Goal: Book appointment/travel/reservation

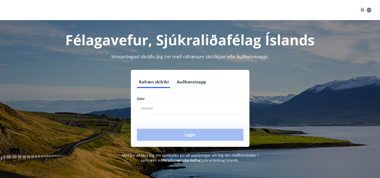
click at [151, 108] on input "phone" at bounding box center [190, 108] width 106 height 12
type input "********"
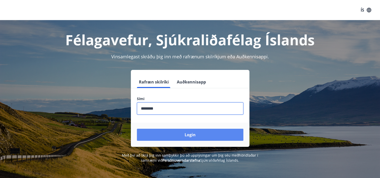
click at [182, 133] on button "Login" at bounding box center [190, 135] width 106 height 12
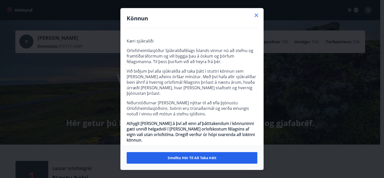
click at [256, 17] on icon at bounding box center [256, 16] width 4 height 4
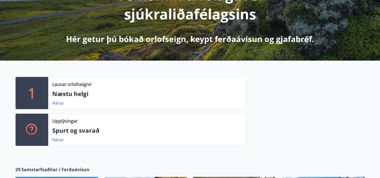
scroll to position [100, 0]
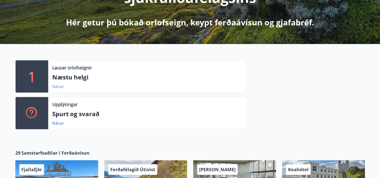
click at [58, 86] on link "Nánar" at bounding box center [58, 87] width 12 height 6
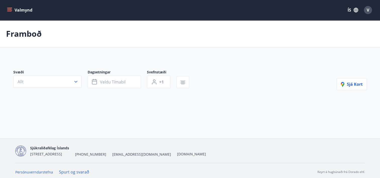
type input "*"
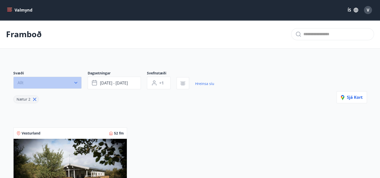
click at [68, 84] on button "Allt" at bounding box center [47, 83] width 68 height 12
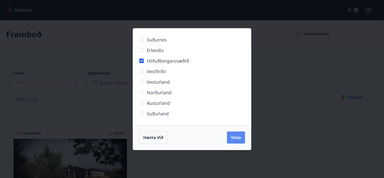
click at [241, 137] on button "Vista" at bounding box center [236, 137] width 18 height 12
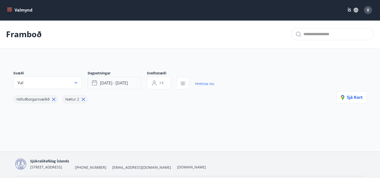
click at [108, 81] on span "[DATE] - [DATE]" at bounding box center [114, 83] width 28 height 6
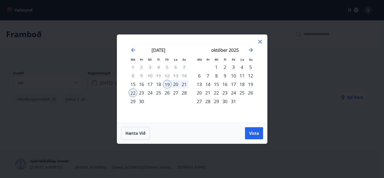
click at [168, 92] on div "26" at bounding box center [167, 92] width 9 height 9
click at [133, 100] on div "29" at bounding box center [133, 101] width 9 height 9
click at [254, 133] on span "Vista" at bounding box center [254, 133] width 10 height 6
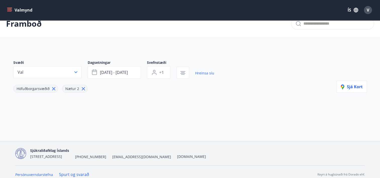
scroll to position [16, 0]
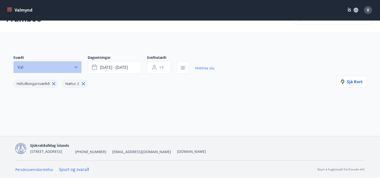
click at [77, 67] on icon "button" at bounding box center [75, 67] width 5 height 5
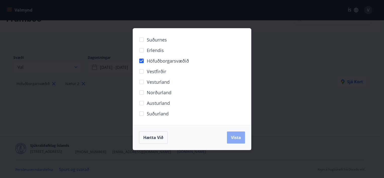
click at [239, 136] on span "Vista" at bounding box center [236, 138] width 10 height 6
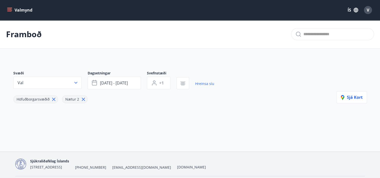
scroll to position [0, 0]
click at [180, 86] on icon "button" at bounding box center [183, 83] width 6 height 6
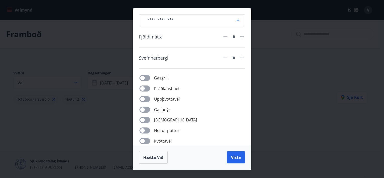
click at [212, 23] on input "text" at bounding box center [189, 20] width 92 height 12
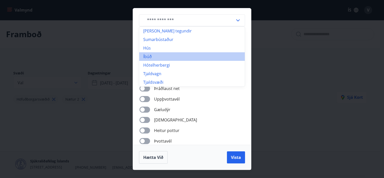
click at [157, 55] on li "Íbúð" at bounding box center [191, 56] width 105 height 9
type input "****"
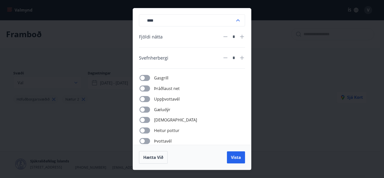
click at [242, 36] on icon at bounding box center [242, 37] width 6 height 6
type input "*"
click at [235, 158] on span "Vista" at bounding box center [236, 157] width 10 height 6
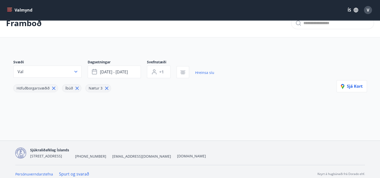
scroll to position [16, 0]
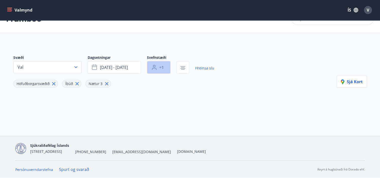
click at [166, 67] on button "+1" at bounding box center [159, 67] width 24 height 13
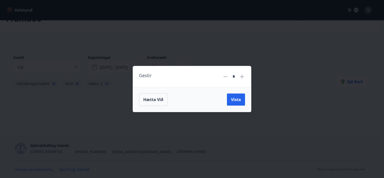
click at [243, 77] on icon at bounding box center [242, 77] width 6 height 6
type input "*"
click at [235, 99] on span "Vista" at bounding box center [236, 100] width 10 height 6
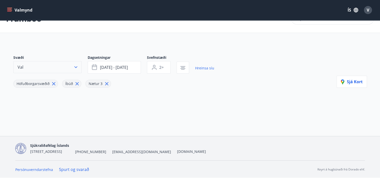
click at [46, 66] on button "Val" at bounding box center [47, 67] width 68 height 12
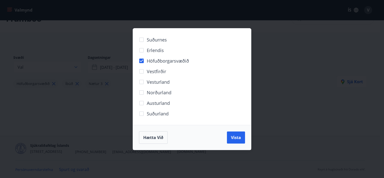
click at [45, 123] on div "Suðurnes Erlendis Höfuðborgarsvæðið [GEOGRAPHIC_DATA] [GEOGRAPHIC_DATA] [GEOGRA…" at bounding box center [192, 89] width 384 height 178
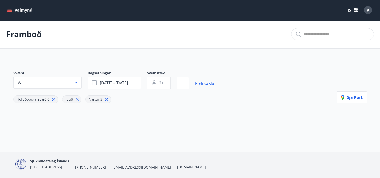
click at [12, 9] on icon "menu" at bounding box center [9, 10] width 5 height 5
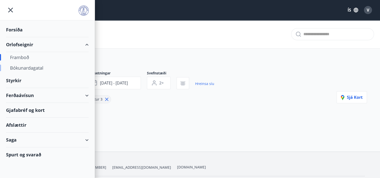
click at [26, 67] on div "Bókunardagatal" at bounding box center [47, 68] width 75 height 11
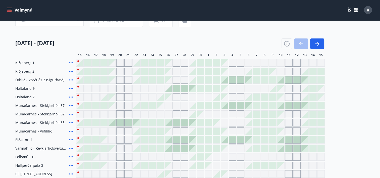
scroll to position [75, 0]
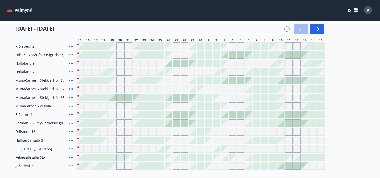
click at [169, 167] on div "Gráir dagar eru ekki bókanlegir" at bounding box center [168, 165] width 7 height 7
click at [176, 167] on div "Gráir dagar eru ekki bókanlegir" at bounding box center [177, 166] width 8 height 8
click at [183, 167] on div "Gráir dagar eru ekki bókanlegir" at bounding box center [185, 166] width 8 height 8
click at [60, 164] on div "Jaðarleiti 2" at bounding box center [44, 166] width 59 height 8
click at [176, 62] on div at bounding box center [176, 63] width 7 height 7
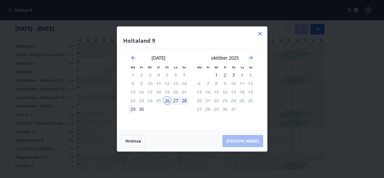
click at [260, 35] on icon at bounding box center [260, 34] width 6 height 6
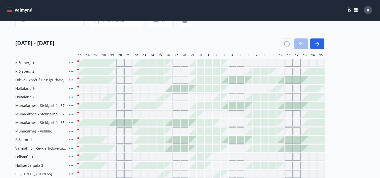
scroll to position [25, 0]
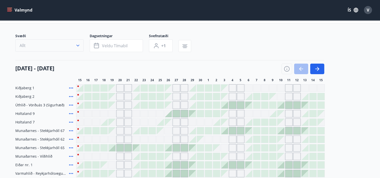
click at [64, 46] on button "Allt" at bounding box center [49, 45] width 68 height 12
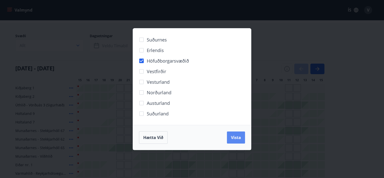
click at [240, 141] on button "Vista" at bounding box center [236, 137] width 18 height 12
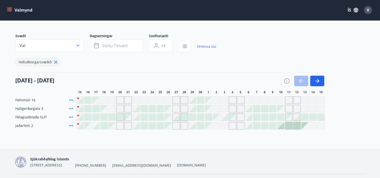
click at [72, 107] on icon at bounding box center [71, 108] width 6 height 6
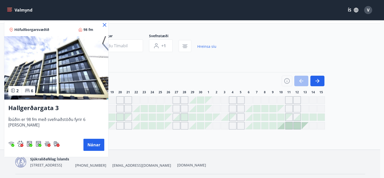
click at [103, 24] on icon at bounding box center [105, 25] width 4 height 4
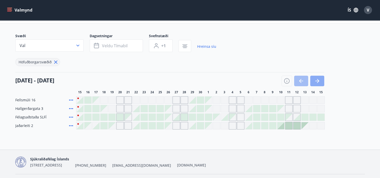
click at [316, 78] on icon "button" at bounding box center [317, 81] width 6 height 6
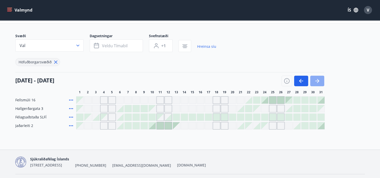
click at [316, 78] on icon "button" at bounding box center [317, 81] width 6 height 6
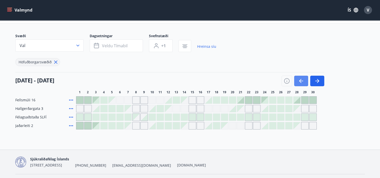
click at [305, 80] on button "button" at bounding box center [301, 81] width 14 height 11
